Goal: Find specific page/section: Find specific page/section

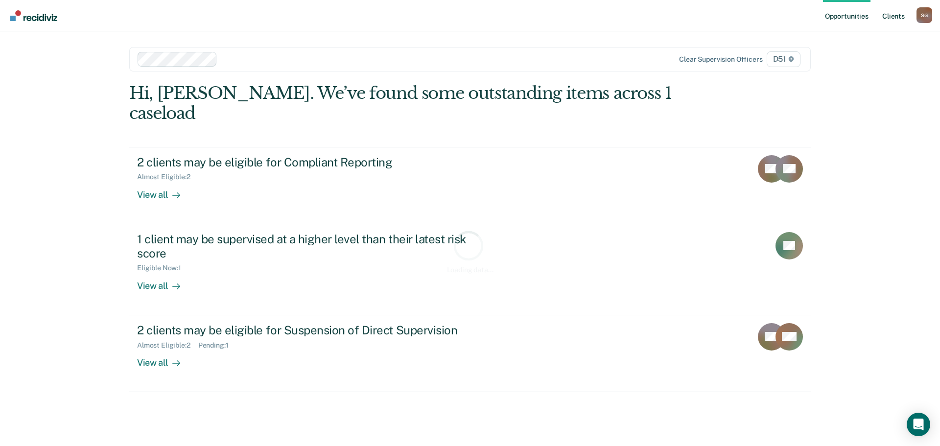
click at [885, 21] on link "Client s" at bounding box center [893, 15] width 26 height 31
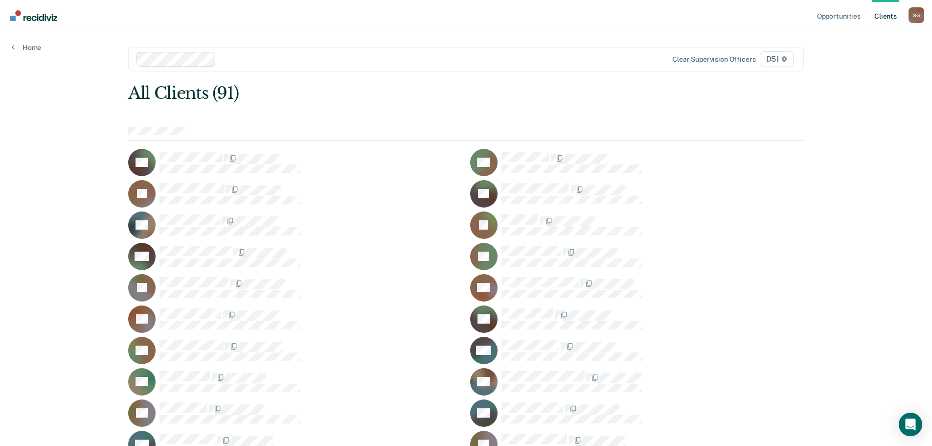
scroll to position [310, 0]
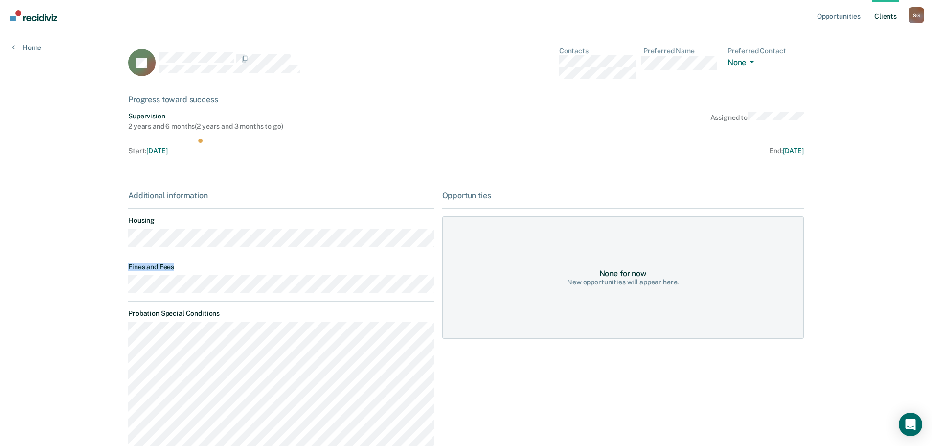
drag, startPoint x: 152, startPoint y: 295, endPoint x: 120, endPoint y: 290, distance: 32.1
click at [120, 290] on main "JH Contacts Preferred Name Preferred Contact None Call Text Email None Progress…" at bounding box center [465, 392] width 699 height 723
copy dt "Fines and Fees"
